Goal: Task Accomplishment & Management: Use online tool/utility

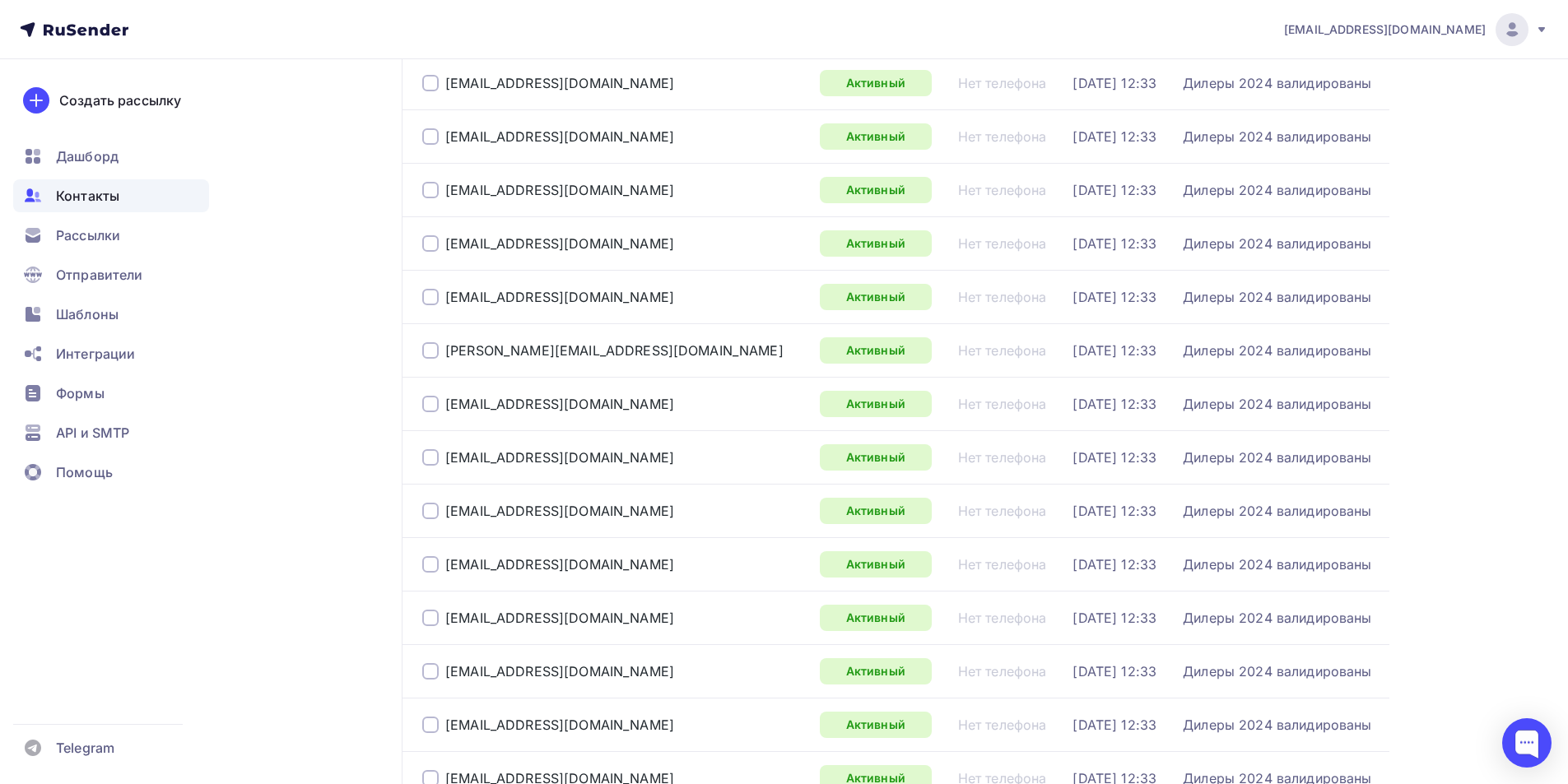
scroll to position [1989, 0]
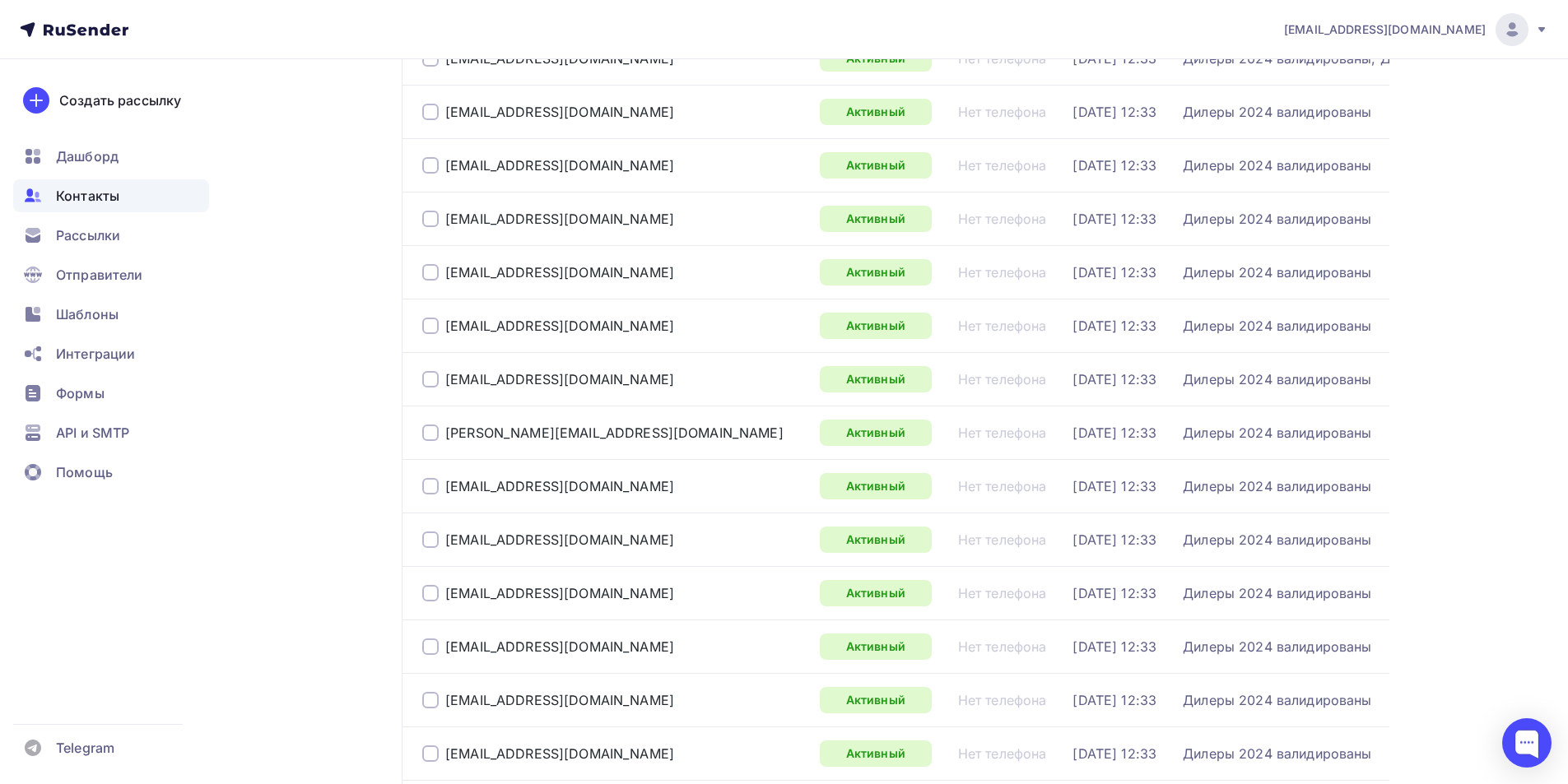
click at [92, 199] on span "Контакты" at bounding box center [87, 195] width 63 height 19
click at [121, 105] on div "Создать рассылку" at bounding box center [120, 100] width 122 height 19
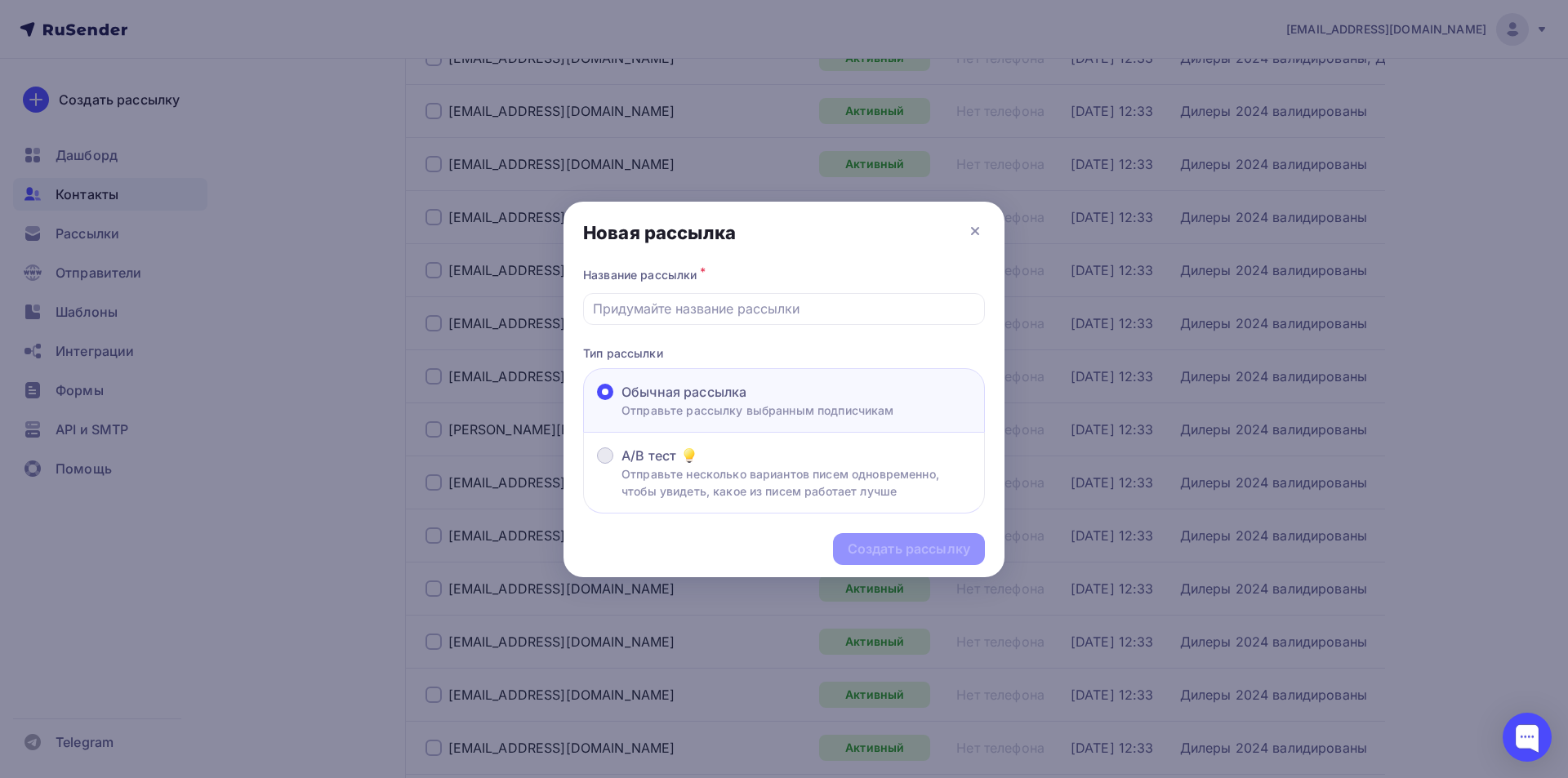
click at [625, 472] on p "Отправьте несколько вариантов писем одновременно, чтобы увидеть, какое из писем…" at bounding box center [797, 482] width 350 height 34
click at [622, 465] on input "A/B тест Отправьте несколько вариантов писем одновременно, чтобы увидеть, какое…" at bounding box center [622, 465] width 0 height 0
click at [681, 322] on div at bounding box center [784, 308] width 402 height 32
click at [694, 312] on input "text" at bounding box center [785, 308] width 383 height 19
type input "о"
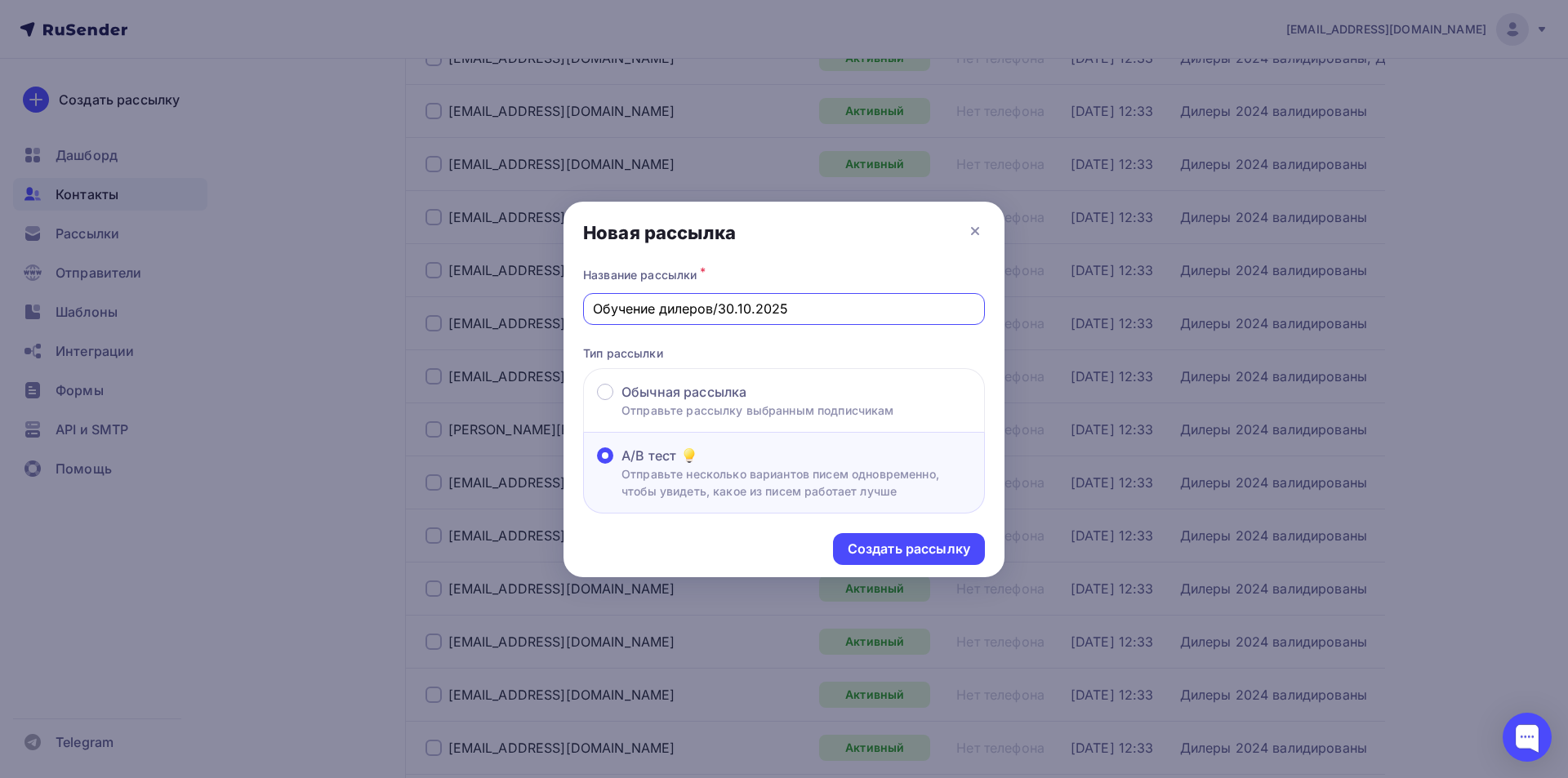
type input "Обучение дилеров/30.10.2025"
click at [905, 235] on div "Новая рассылка" at bounding box center [784, 232] width 441 height 62
click at [907, 227] on div "Новая рассылка" at bounding box center [784, 232] width 441 height 62
click at [895, 34] on div at bounding box center [784, 389] width 1568 height 778
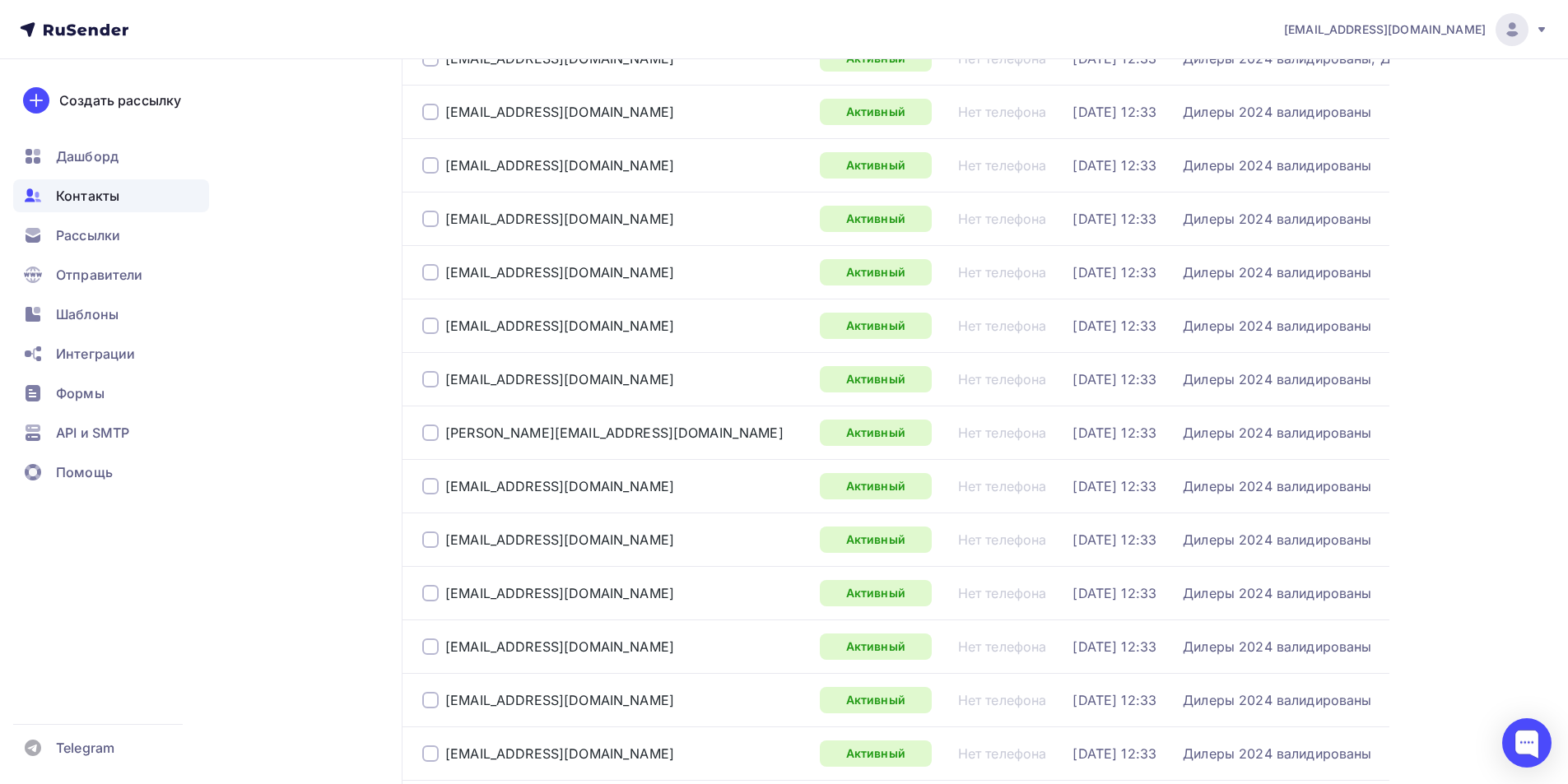
click at [231, 556] on div "Контакты Контакты 1 362 1 362 История импорта Добавить контакты Все контакты Сп…" at bounding box center [784, 44] width 1349 height 3948
click at [90, 154] on span "Дашборд" at bounding box center [86, 156] width 62 height 19
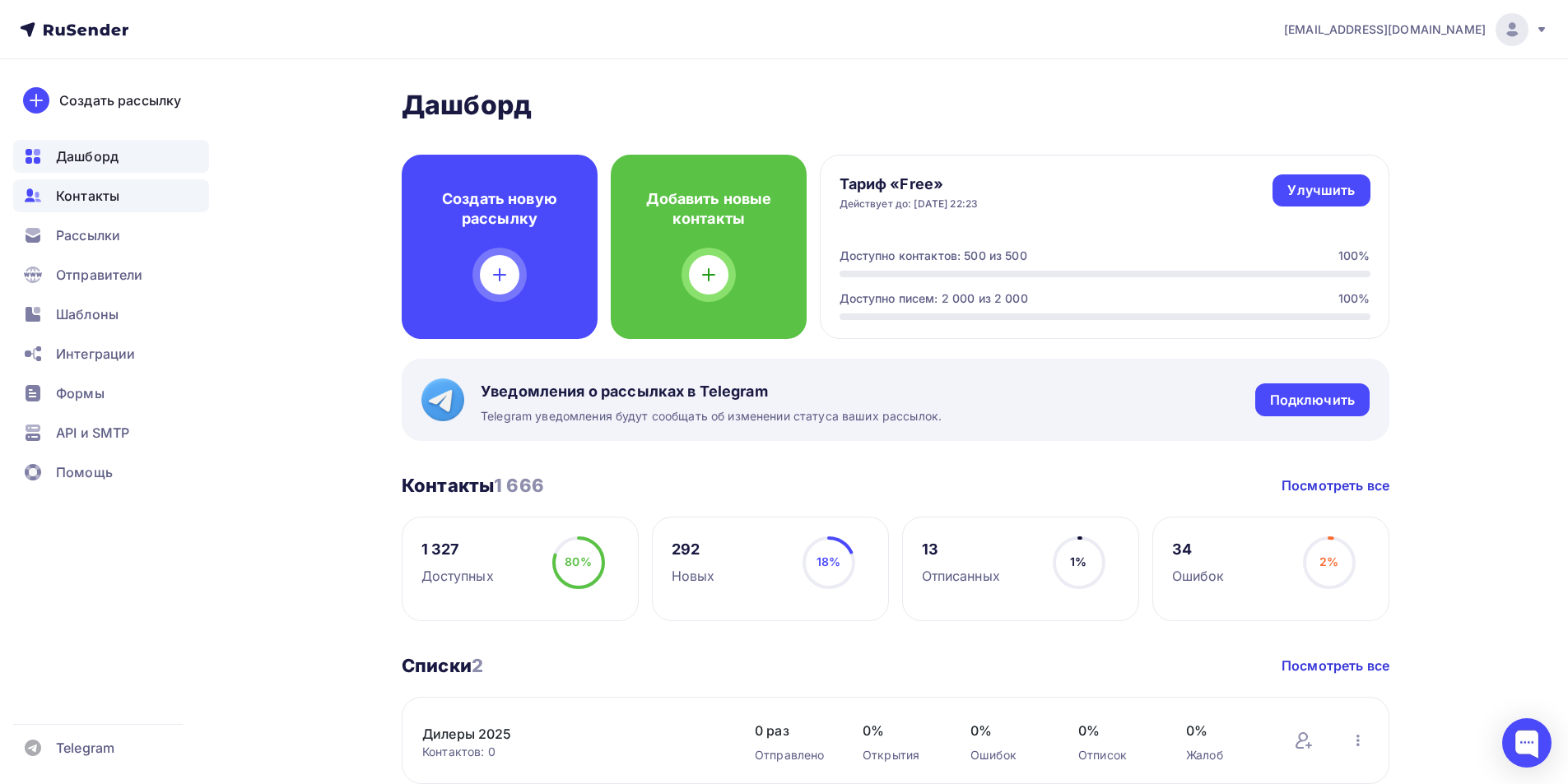
click at [73, 186] on div "Контакты" at bounding box center [110, 195] width 196 height 32
